Goal: Check status: Check status

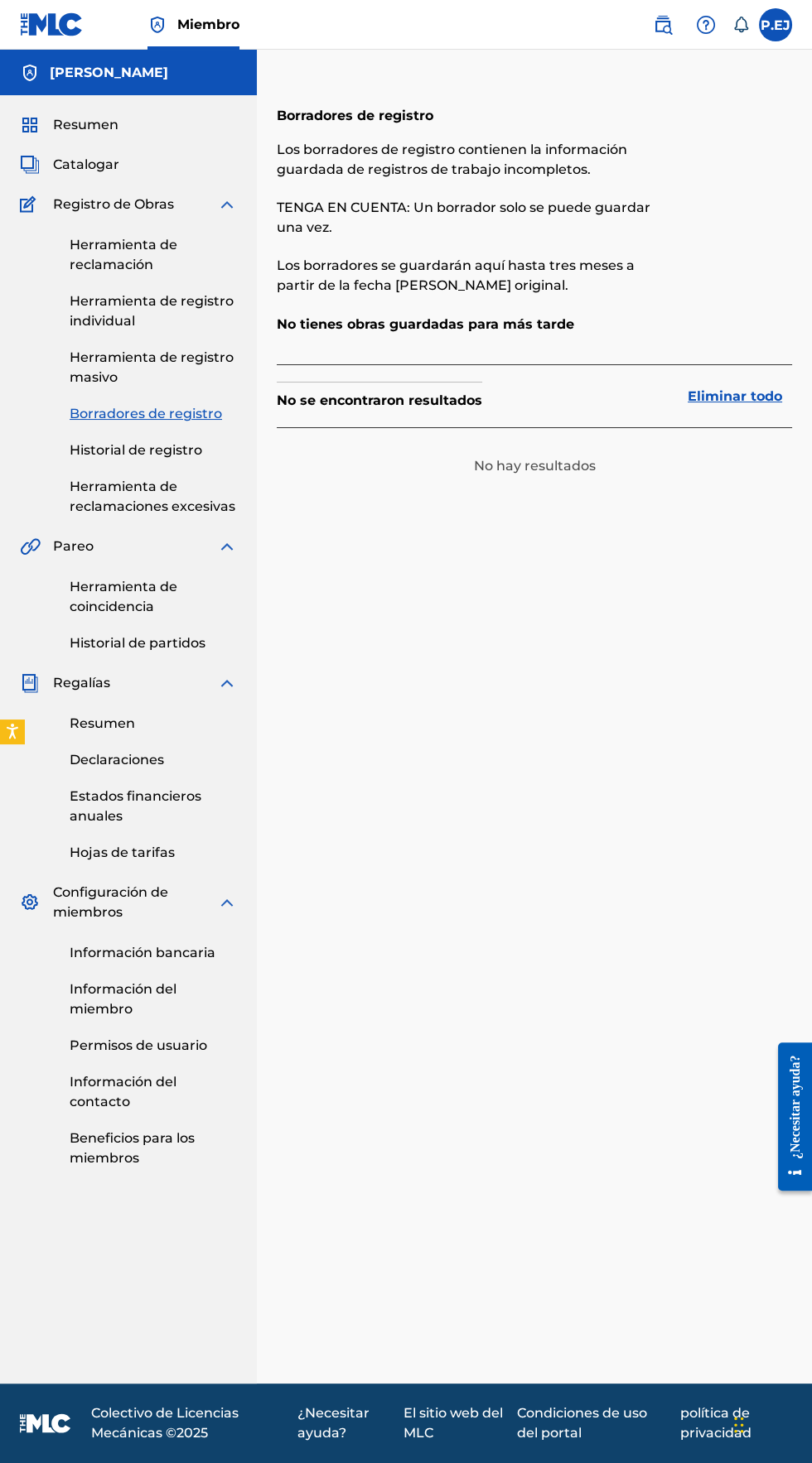
click at [117, 450] on font "Historial de registro" at bounding box center [135, 450] width 133 height 16
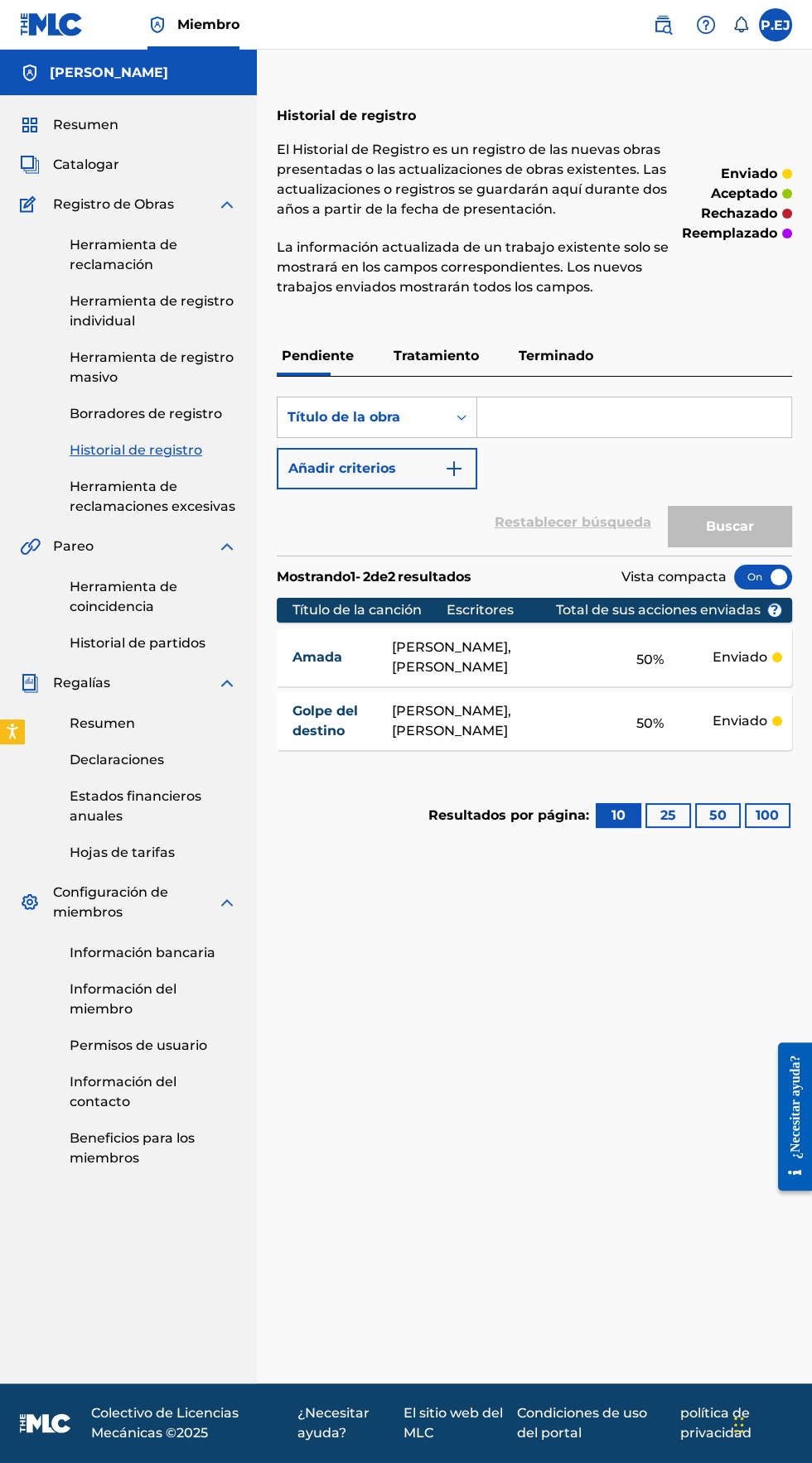
click at [415, 355] on font "Tratamiento" at bounding box center [436, 355] width 85 height 16
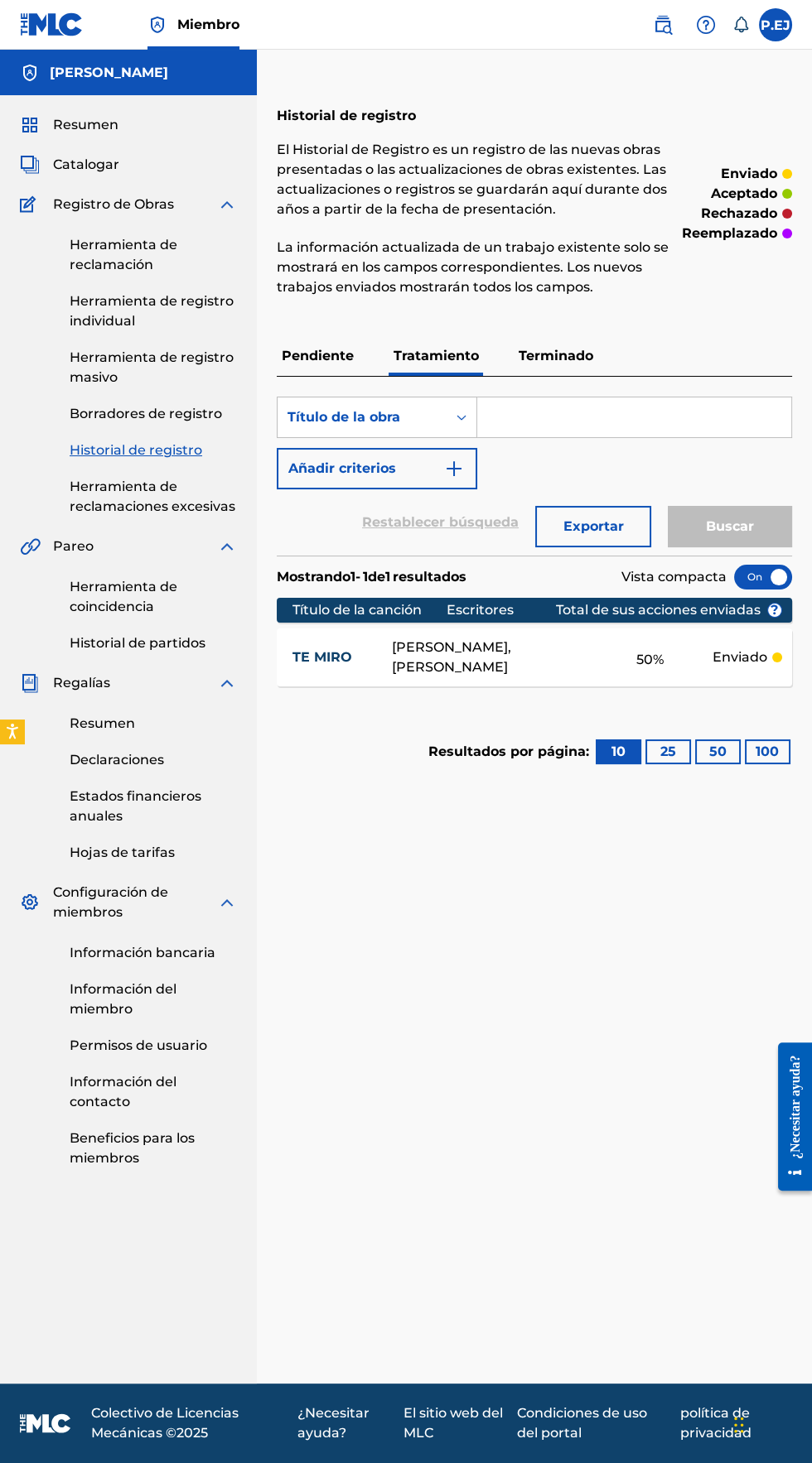
click at [541, 354] on font "Terminado" at bounding box center [555, 355] width 75 height 16
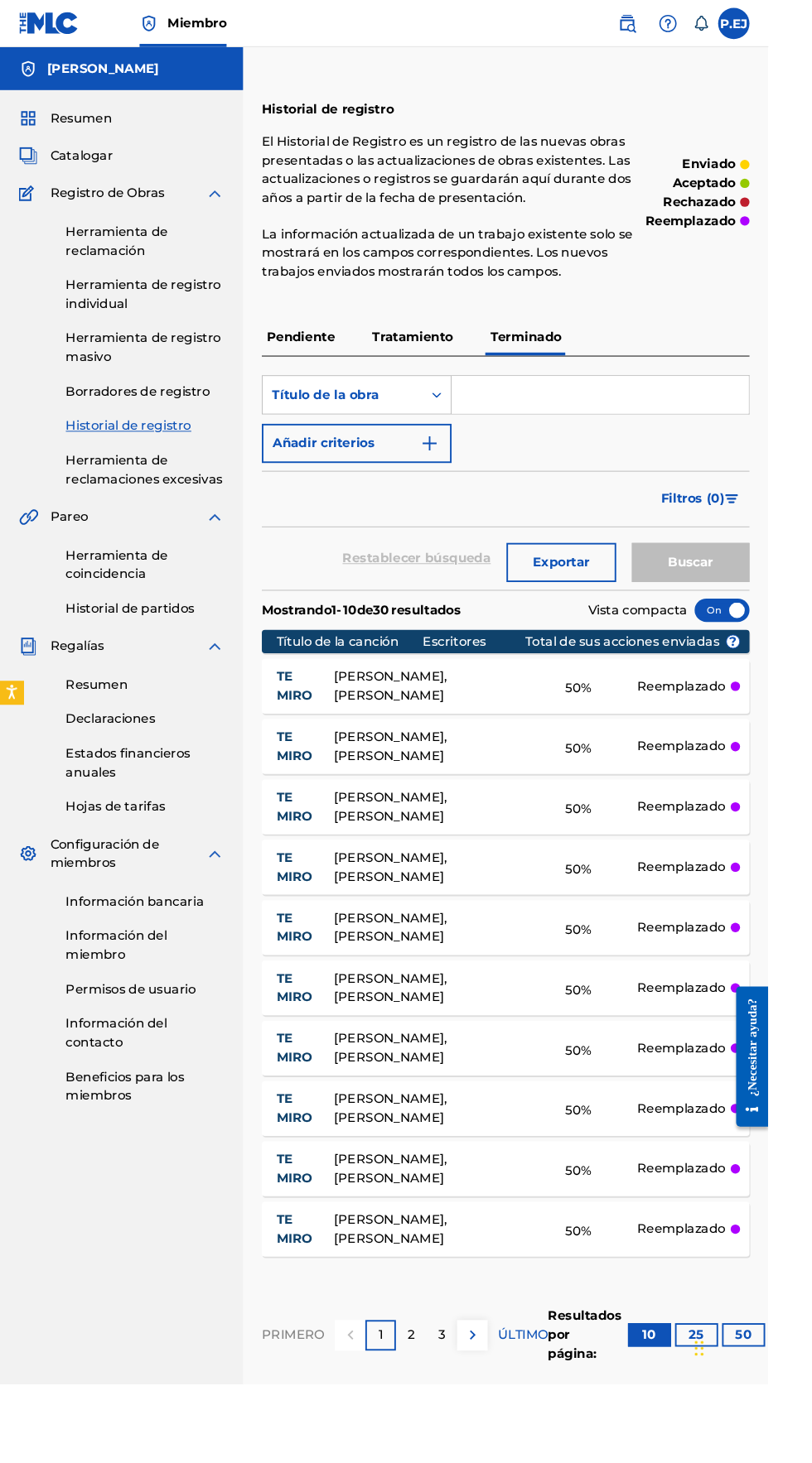
click at [423, 340] on p "Tratamiento" at bounding box center [436, 356] width 96 height 40
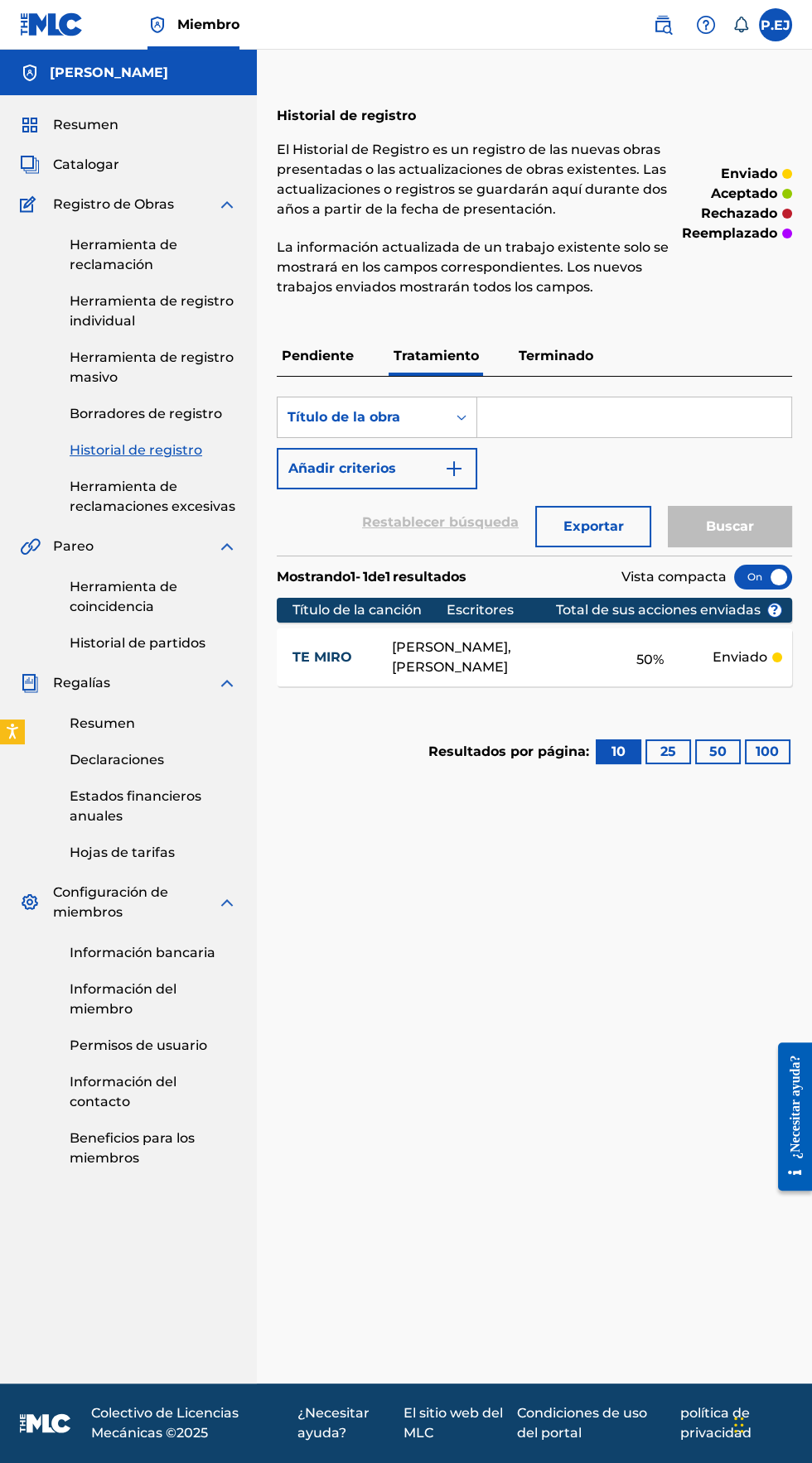
click at [333, 355] on font "Pendiente" at bounding box center [317, 355] width 72 height 16
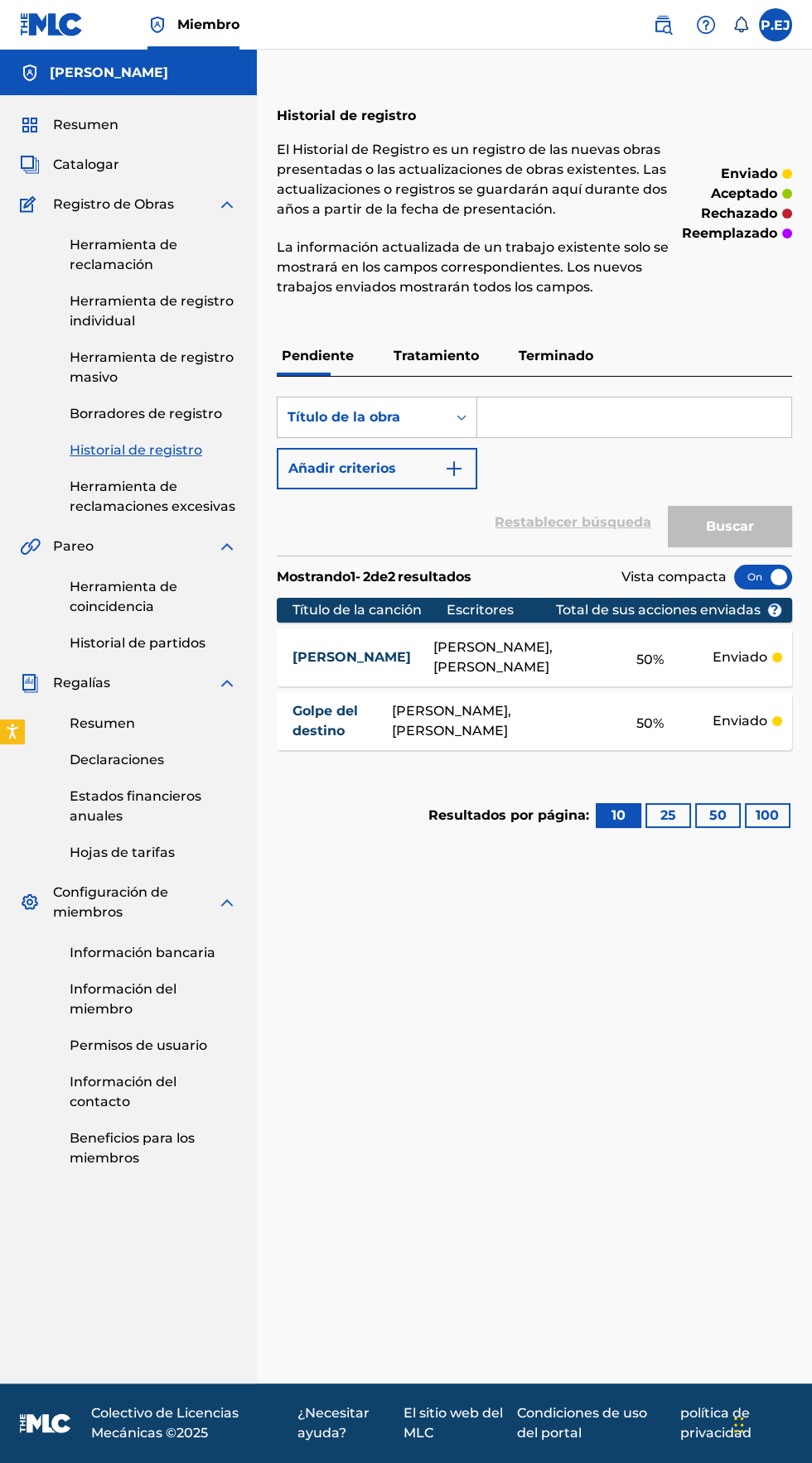
click at [417, 355] on font "Tratamiento" at bounding box center [436, 355] width 85 height 16
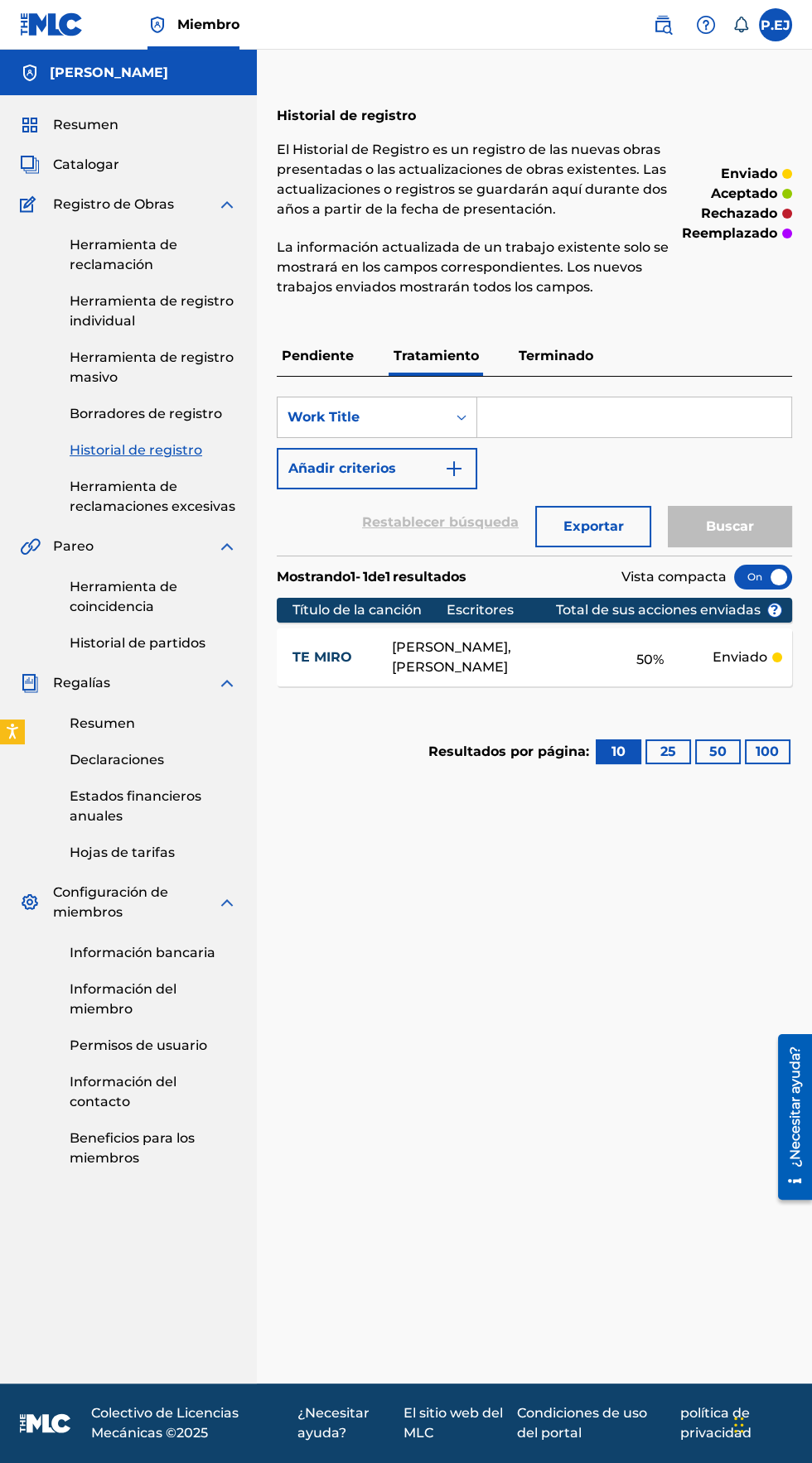
click at [544, 348] on font "Terminado" at bounding box center [555, 355] width 75 height 16
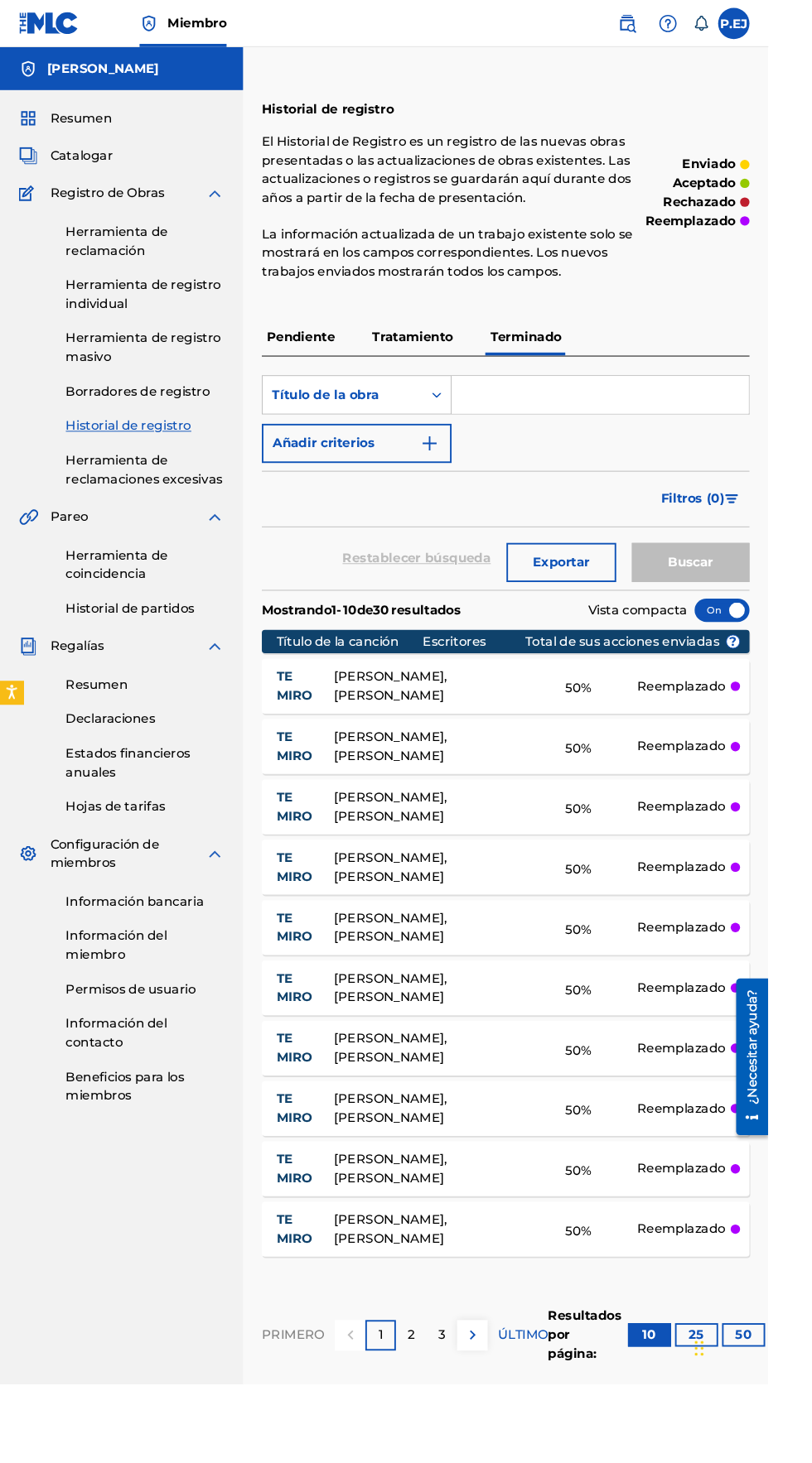
click at [449, 355] on font "Tratamiento" at bounding box center [436, 355] width 85 height 16
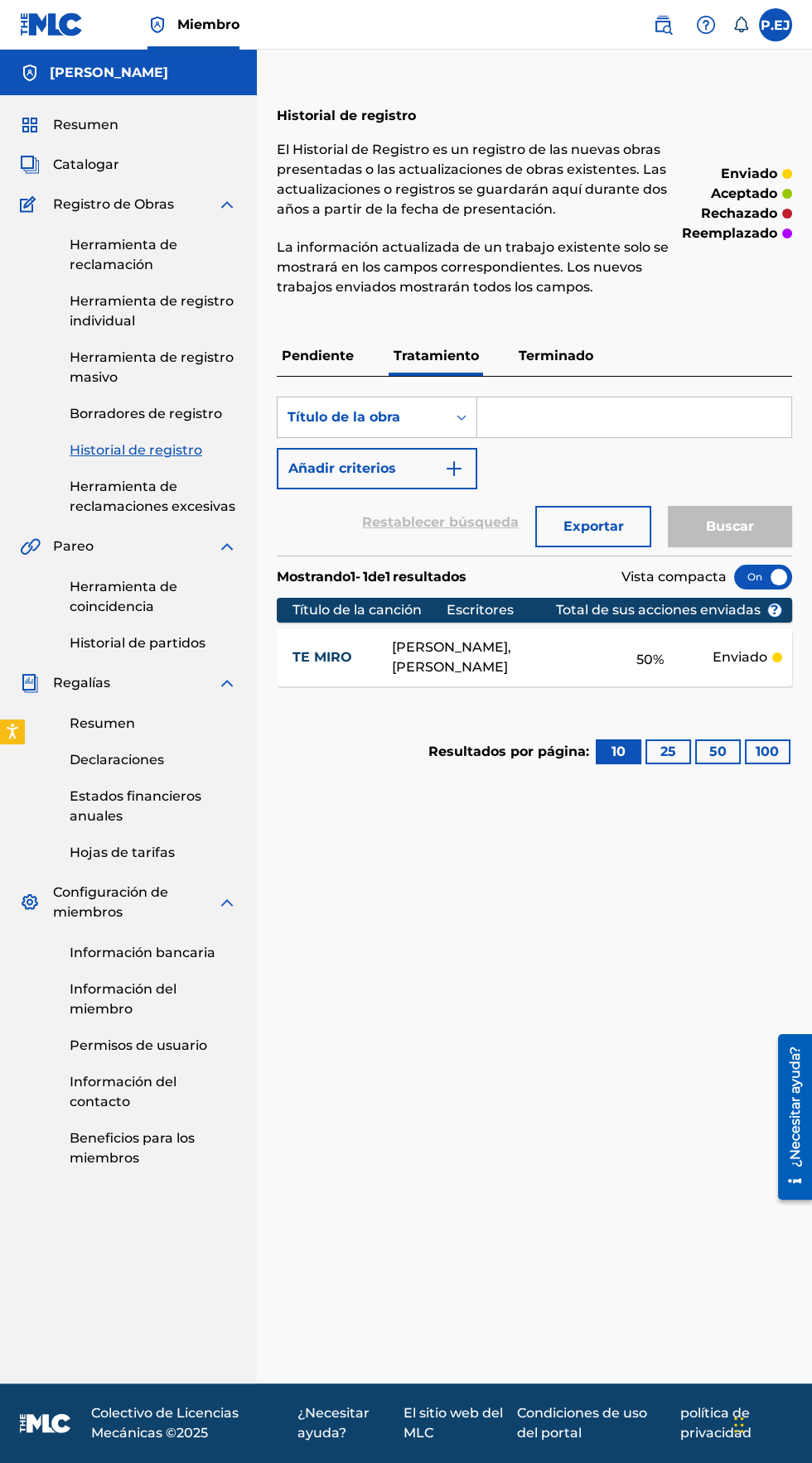
click at [573, 355] on font "Terminado" at bounding box center [555, 355] width 75 height 16
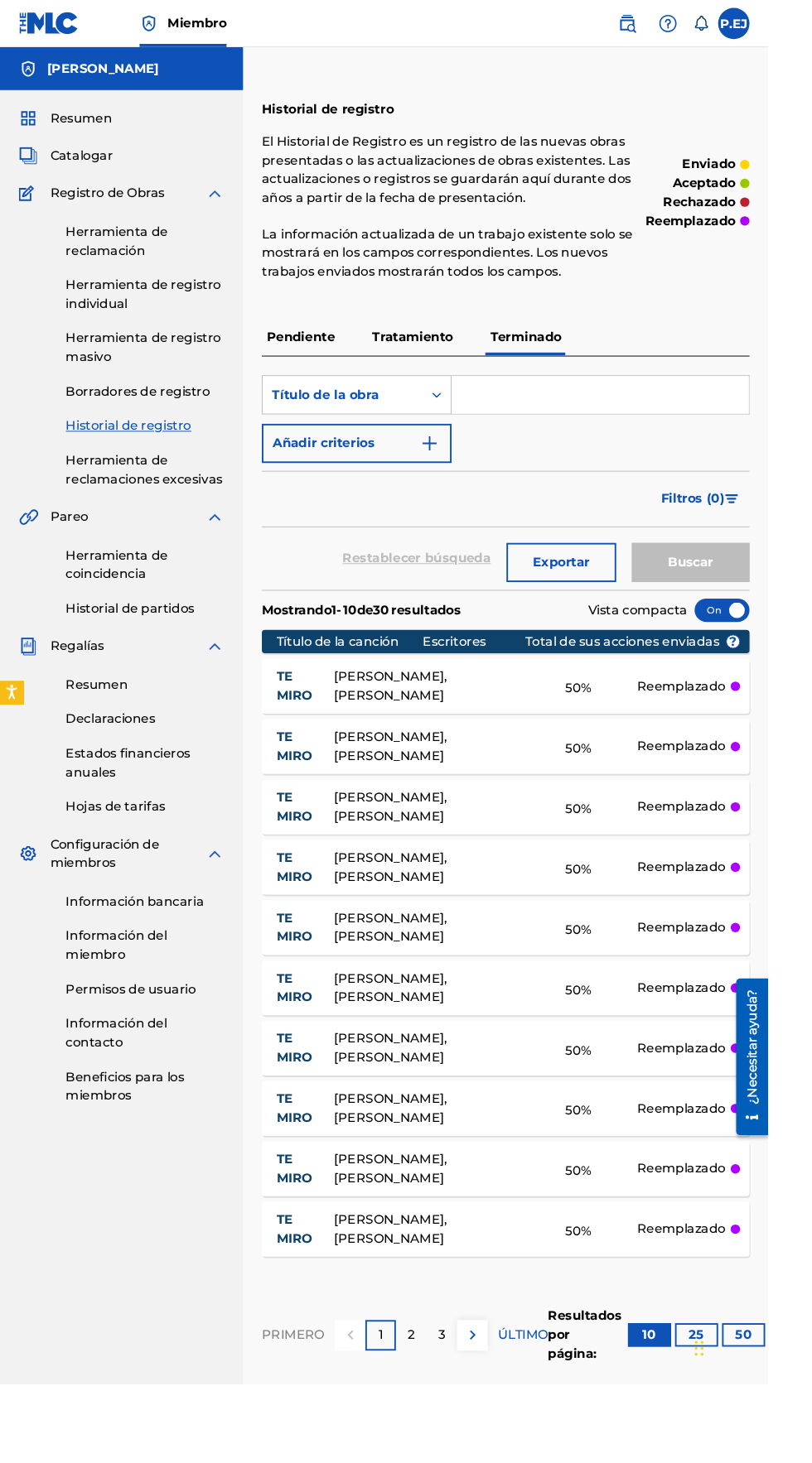
click at [424, 353] on font "Tratamiento" at bounding box center [436, 355] width 85 height 16
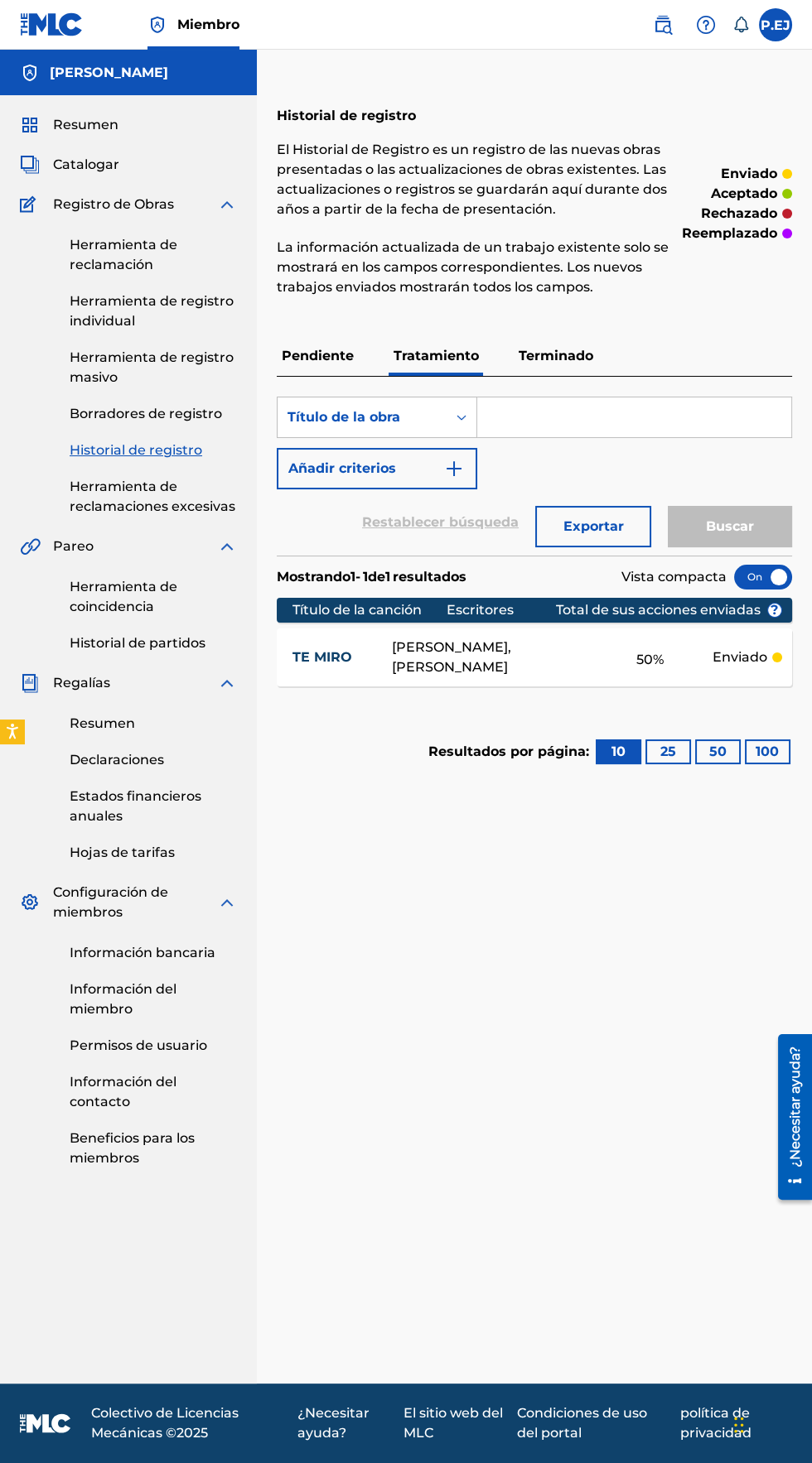
click at [309, 353] on font "Pendiente" at bounding box center [317, 355] width 72 height 16
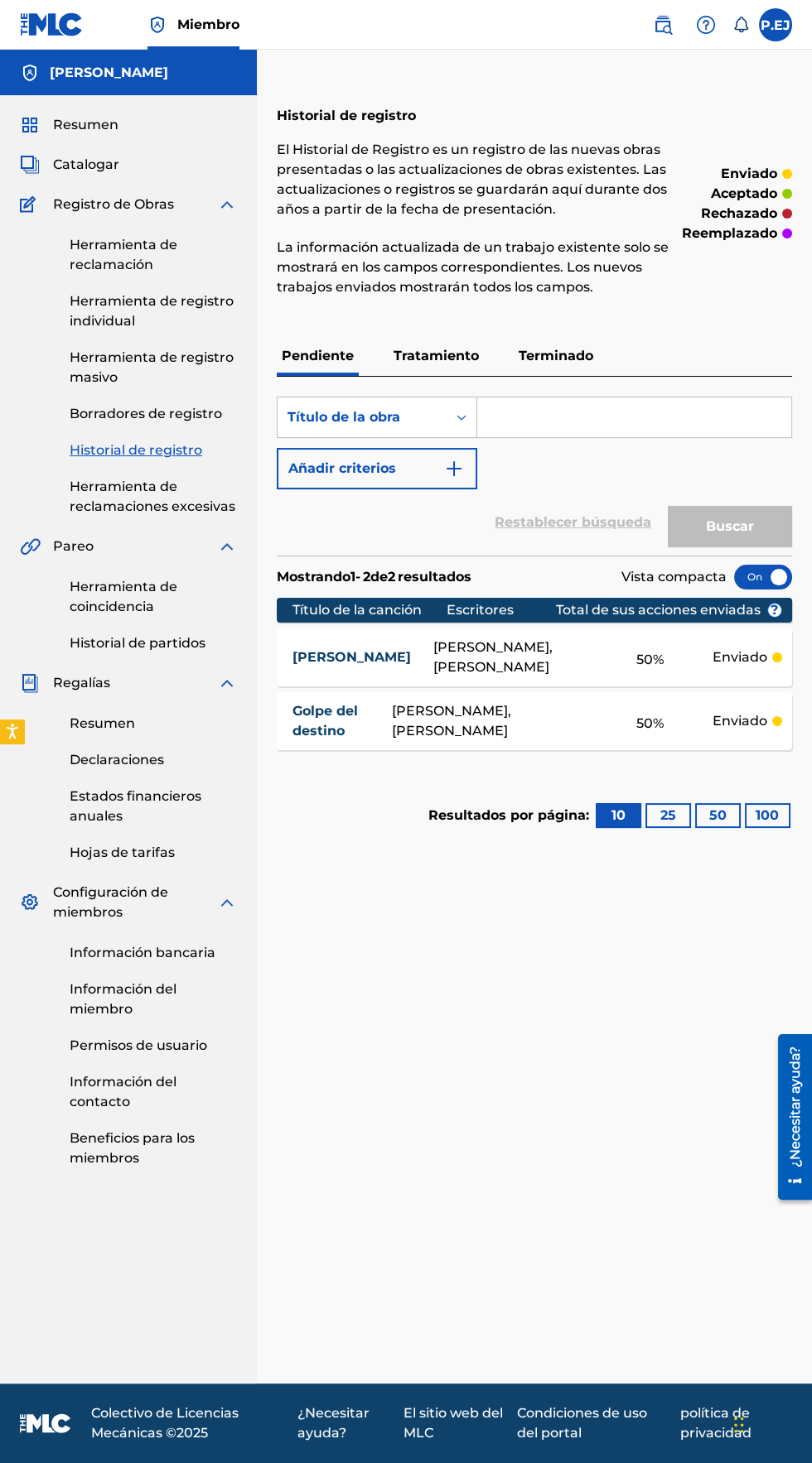
click at [411, 348] on font "Tratamiento" at bounding box center [436, 355] width 85 height 16
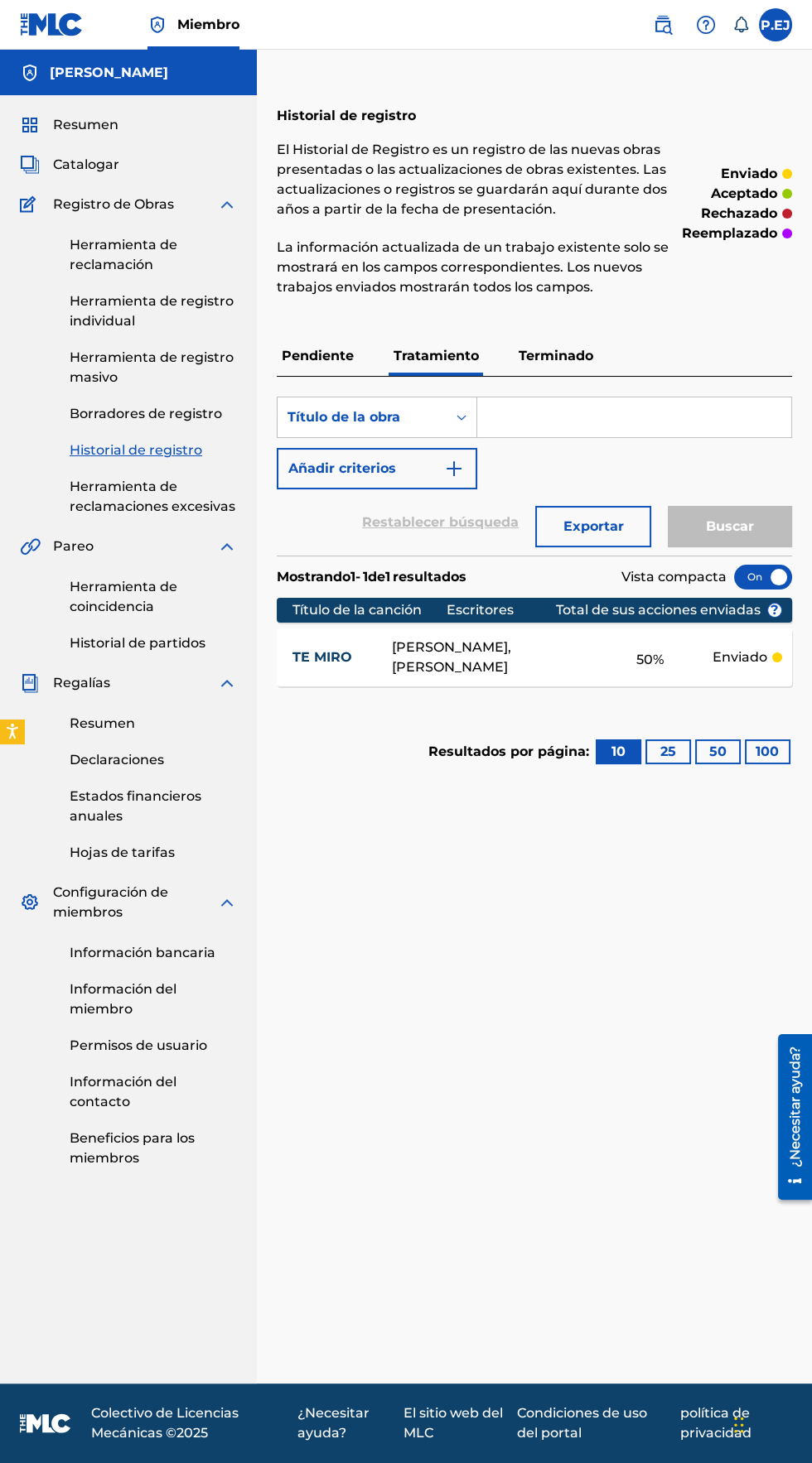
click at [302, 353] on font "Pendiente" at bounding box center [317, 355] width 72 height 16
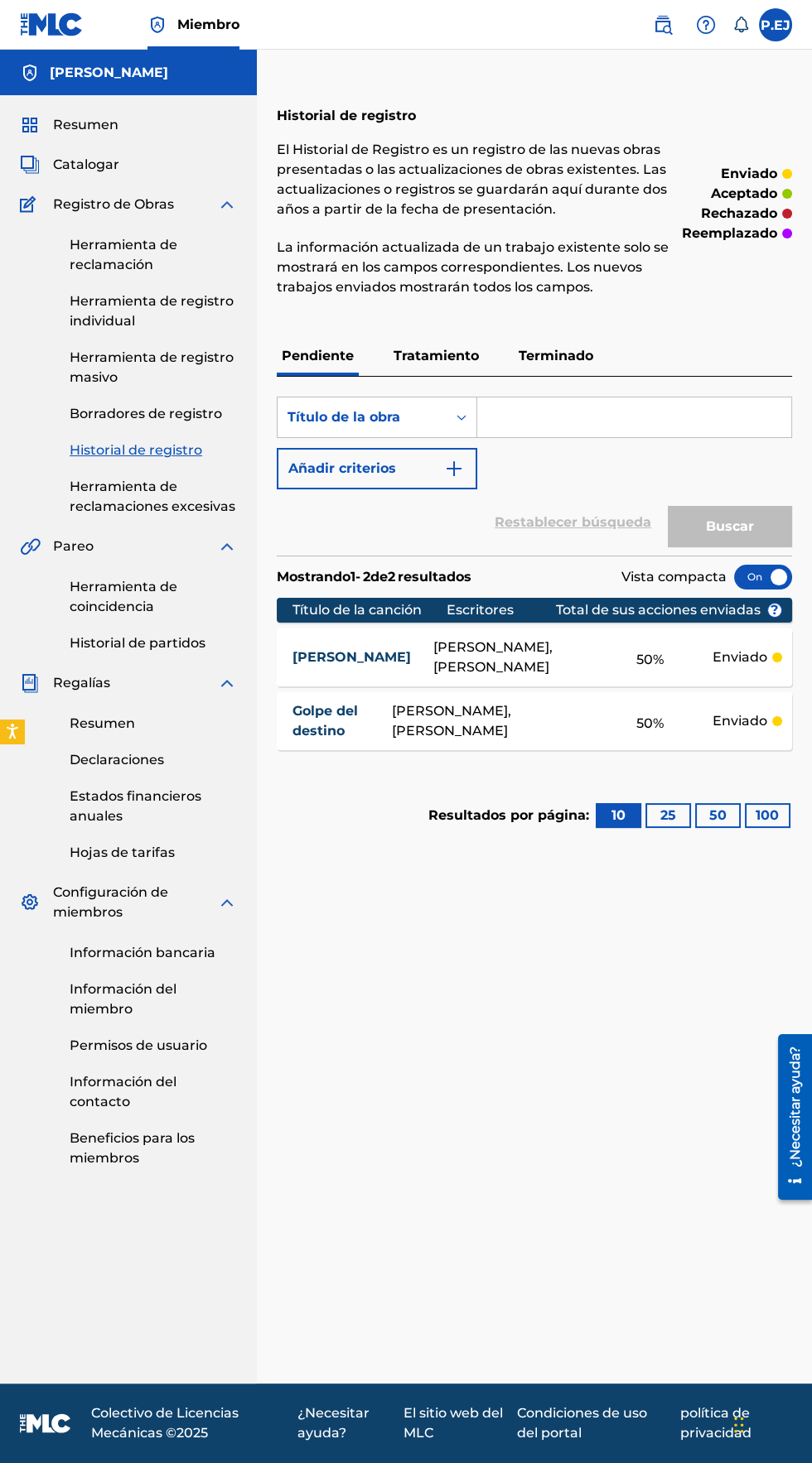
click at [409, 374] on p "Tratamiento" at bounding box center [436, 356] width 96 height 40
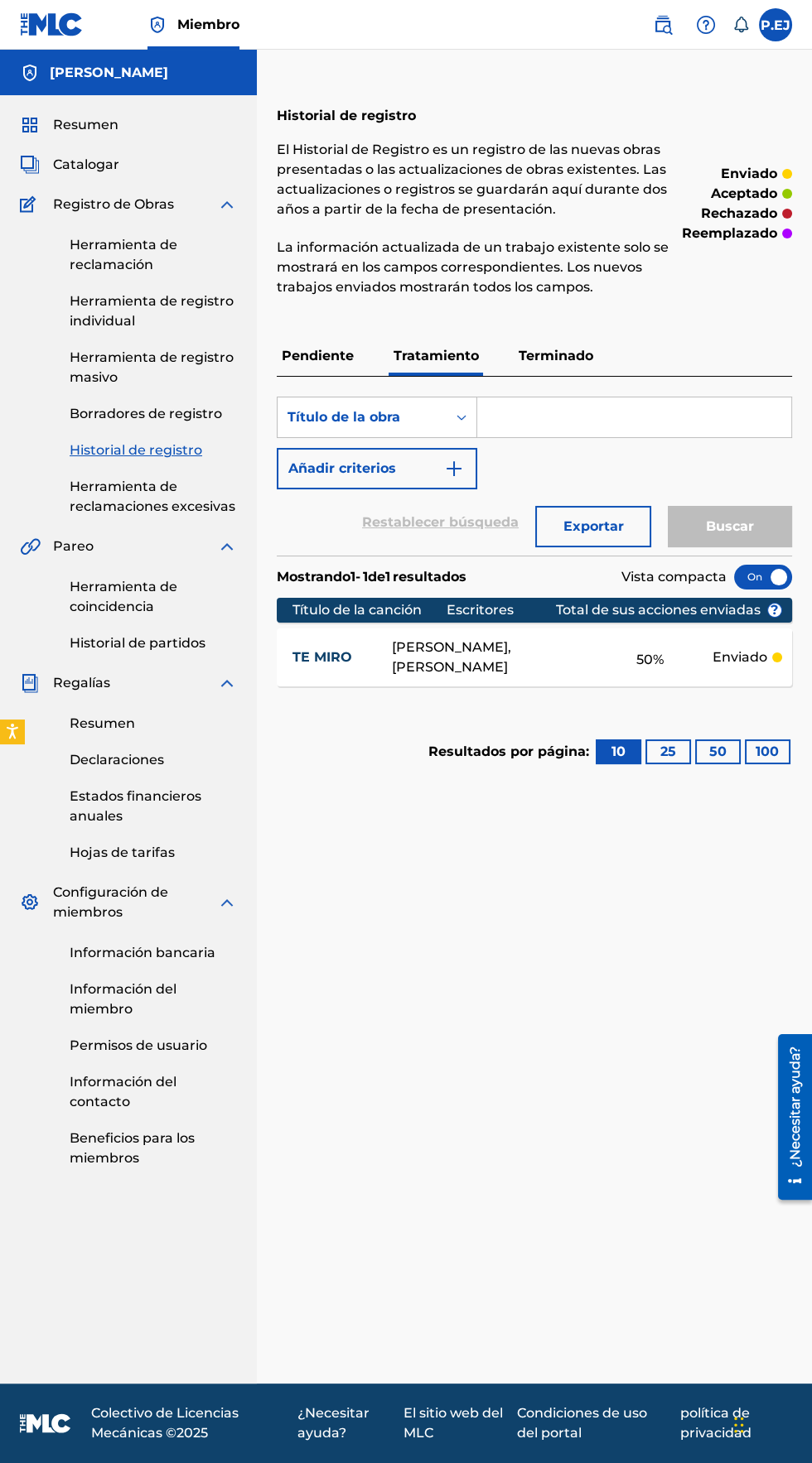
click at [317, 355] on font "Pendiente" at bounding box center [317, 355] width 72 height 16
